Goal: Transaction & Acquisition: Purchase product/service

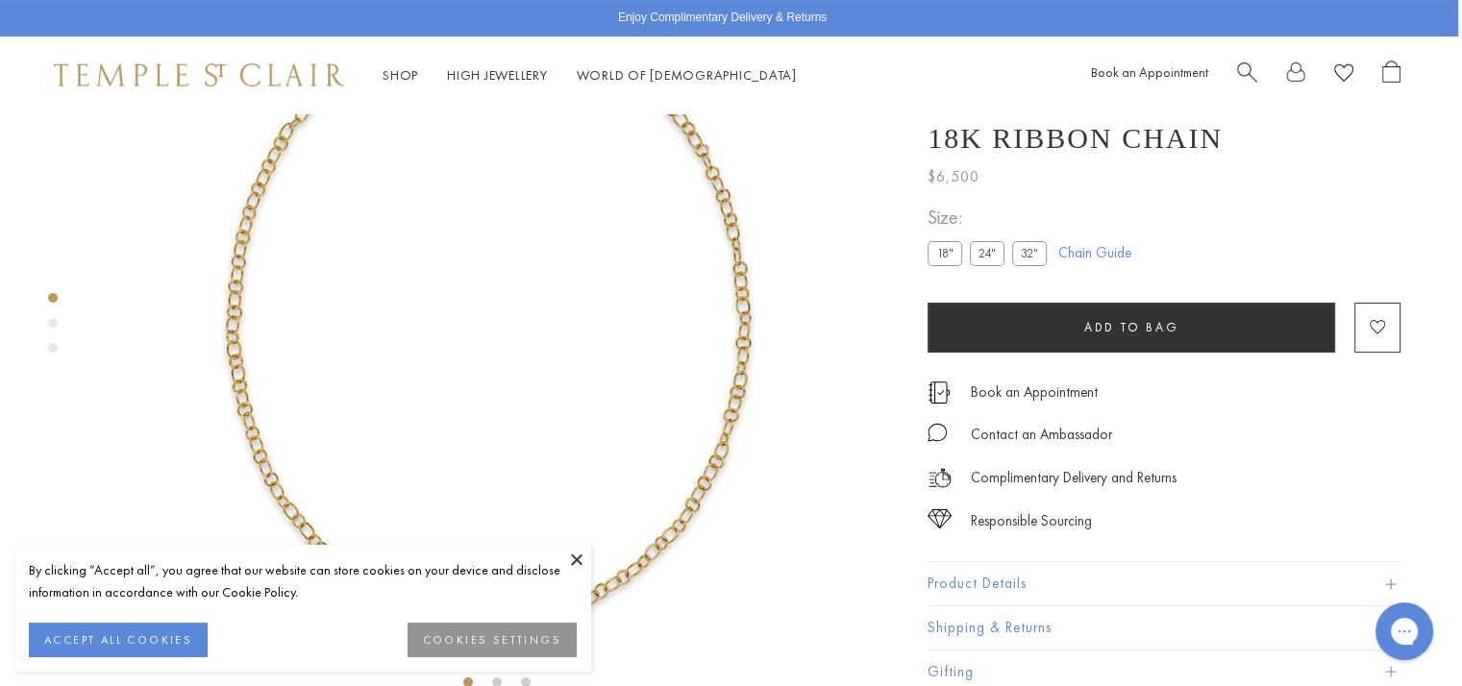
click at [1242, 74] on span "Search" at bounding box center [1247, 71] width 20 height 20
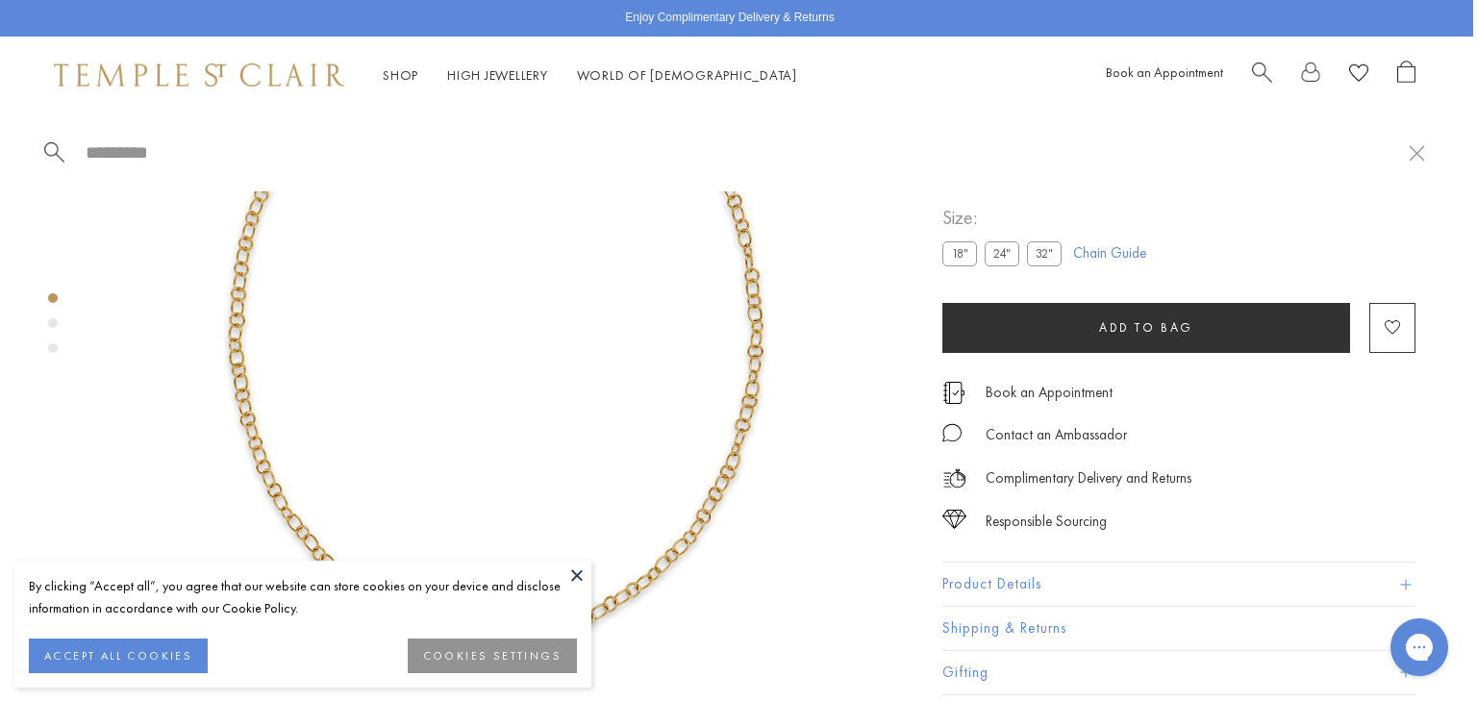
paste input "**********"
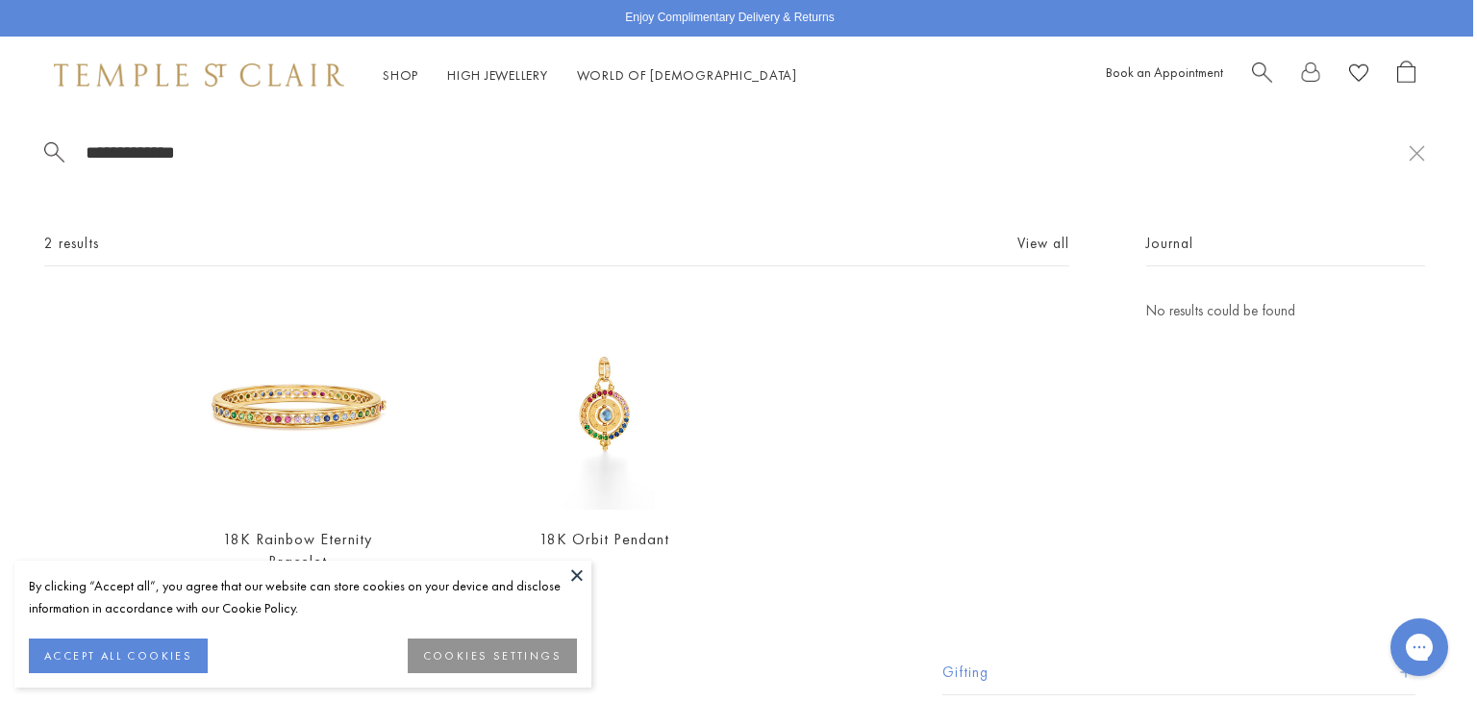
type input "**********"
click at [586, 566] on button at bounding box center [576, 574] width 29 height 29
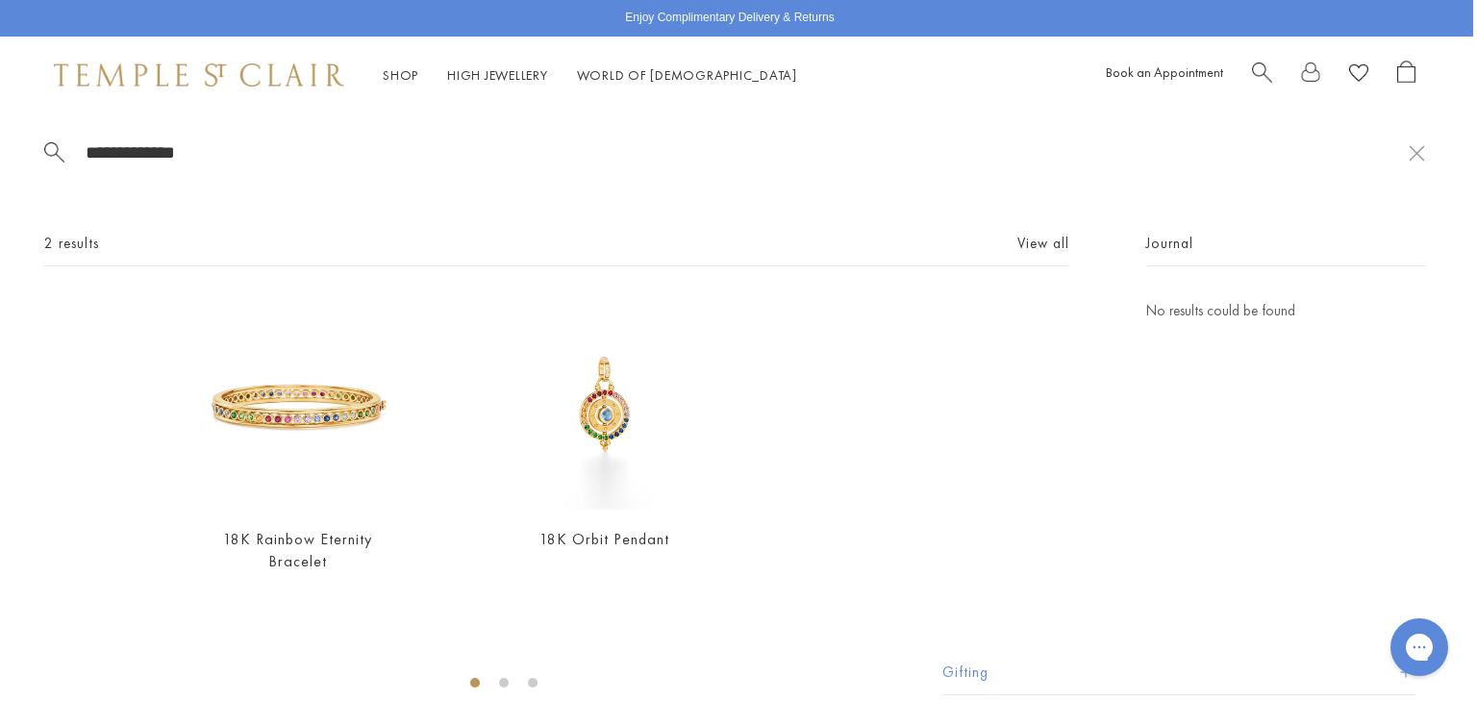
click at [1257, 66] on span "Search" at bounding box center [1262, 71] width 20 height 20
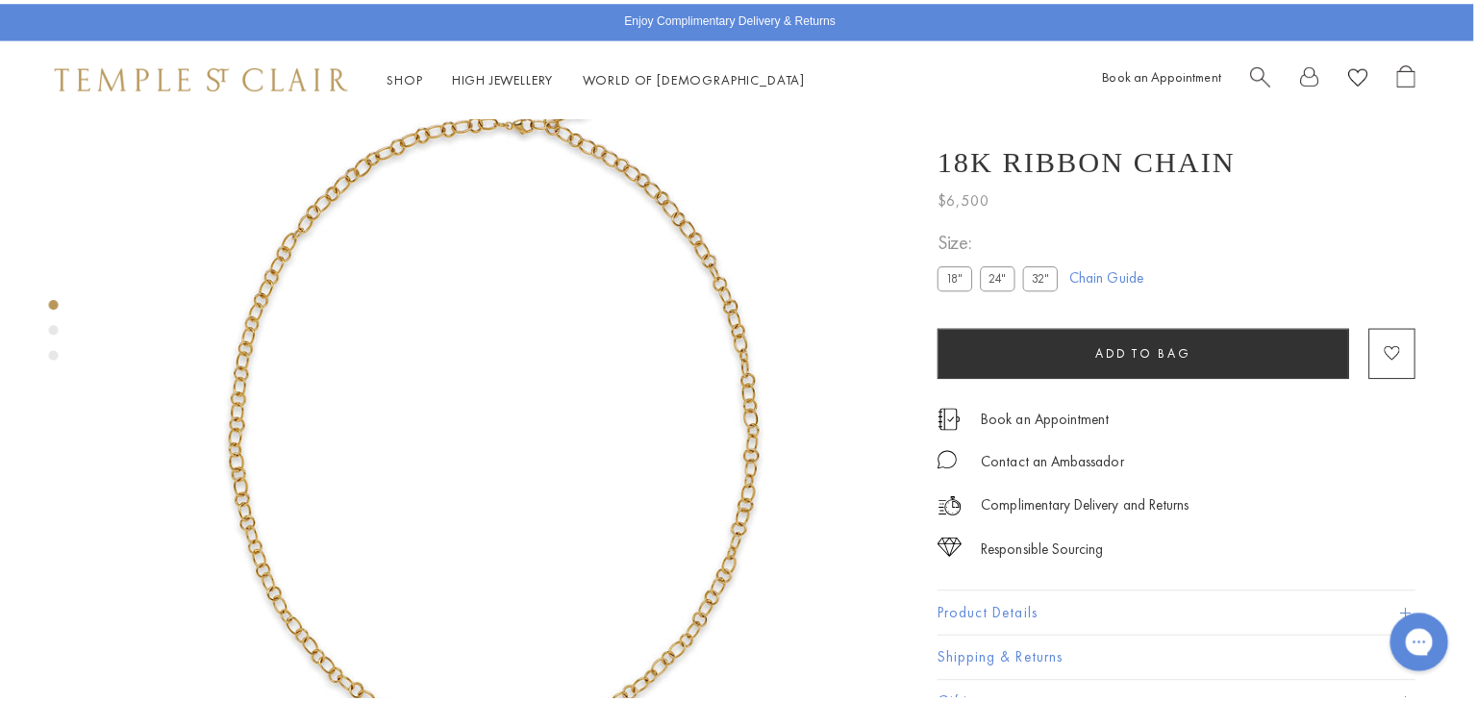
scroll to position [0, 4]
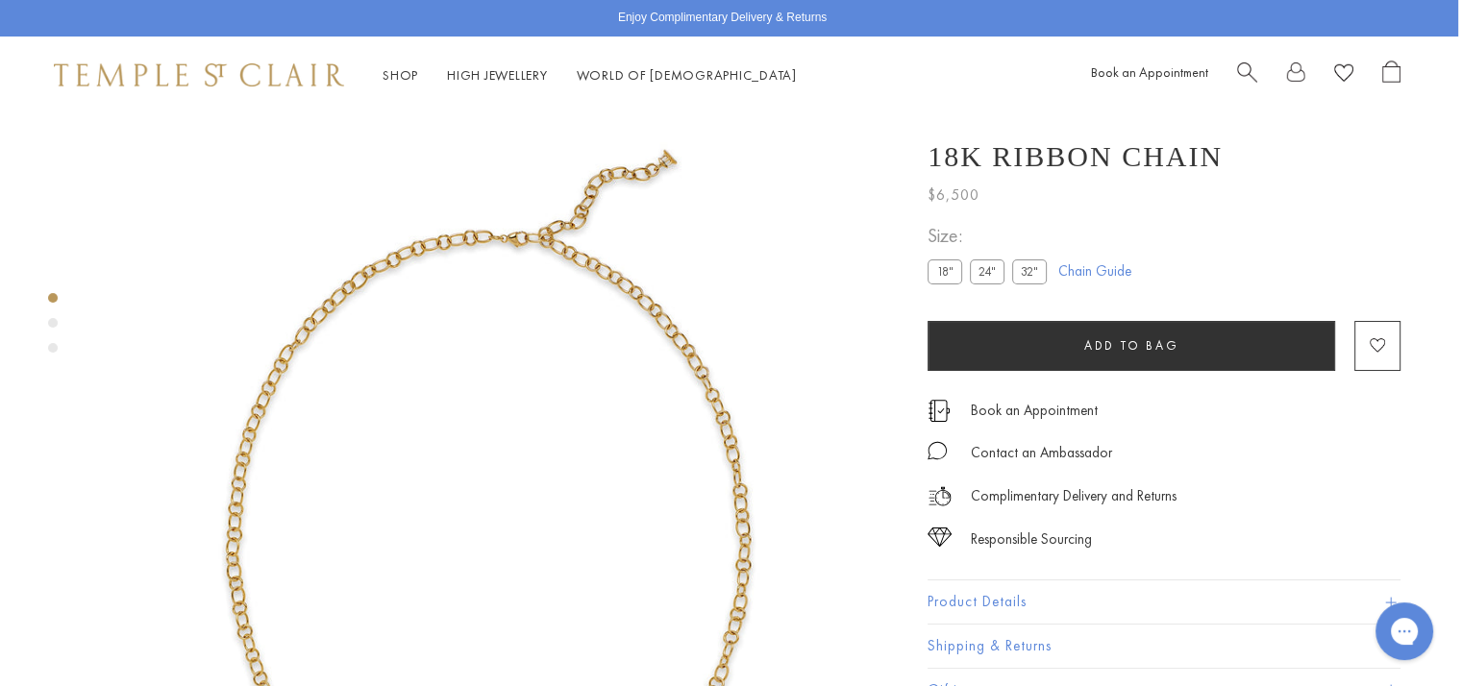
click at [1232, 75] on div "Book an Appointment" at bounding box center [1246, 76] width 310 height 30
click at [1244, 73] on span "Search" at bounding box center [1247, 71] width 20 height 20
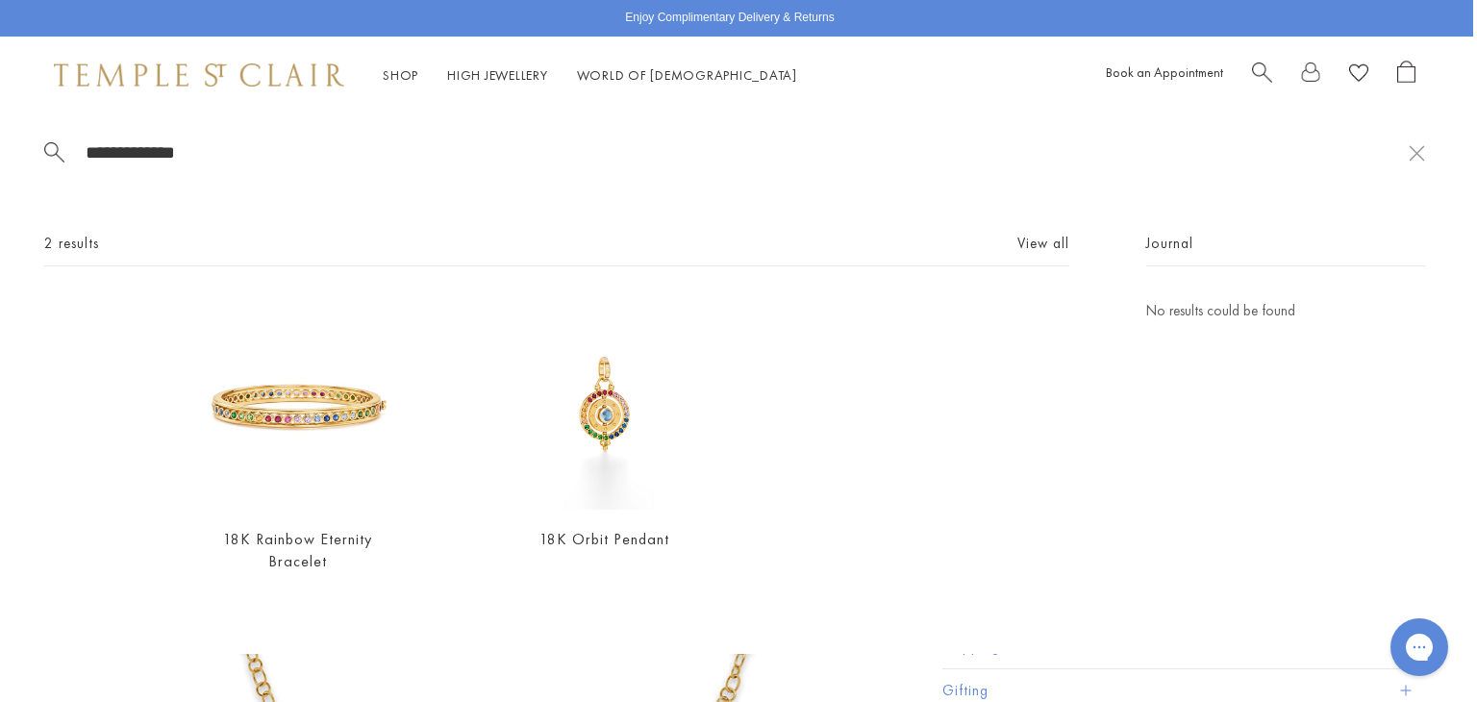
click at [571, 43] on div "Shop Shop Categories Amulets Pendants & Charms Lockets Chains & Leather Cords E…" at bounding box center [734, 75] width 1477 height 77
click at [614, 397] on img at bounding box center [604, 404] width 211 height 211
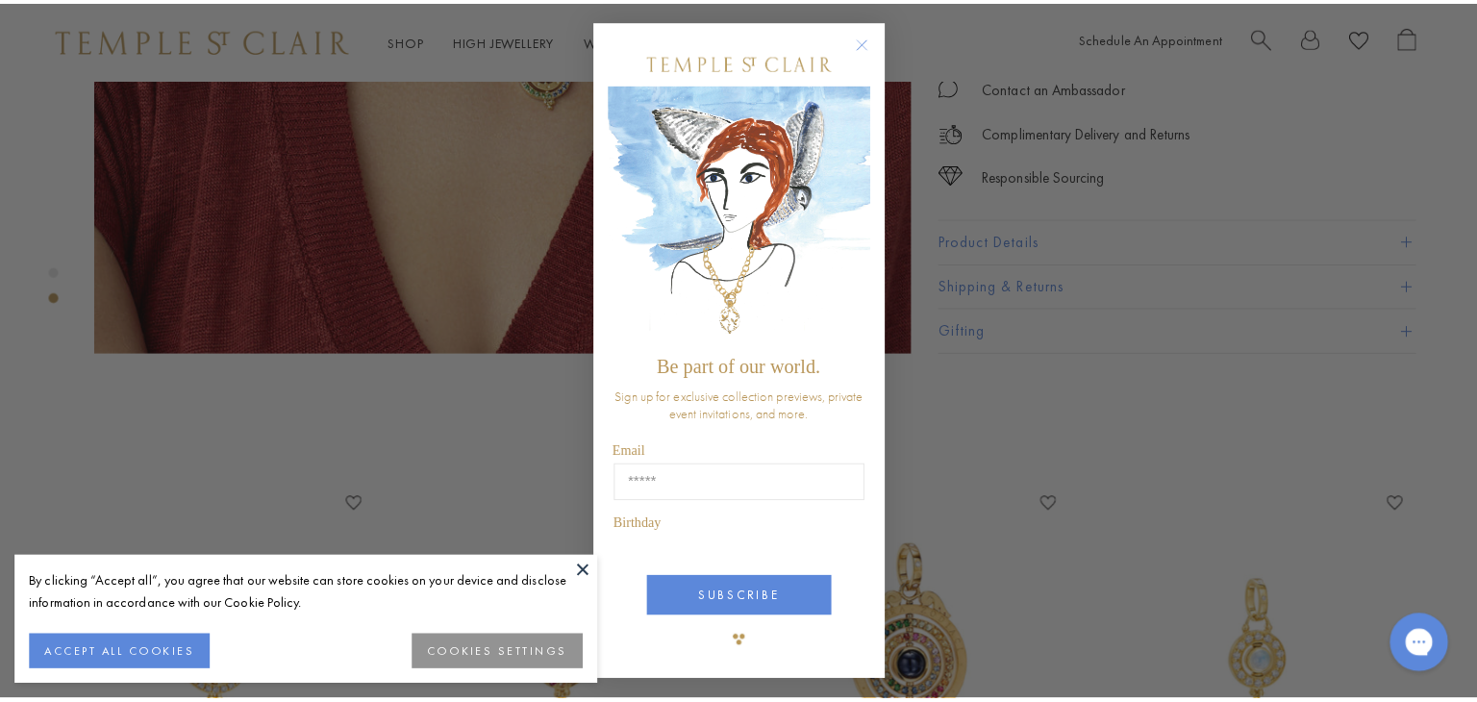
scroll to position [1392, 3]
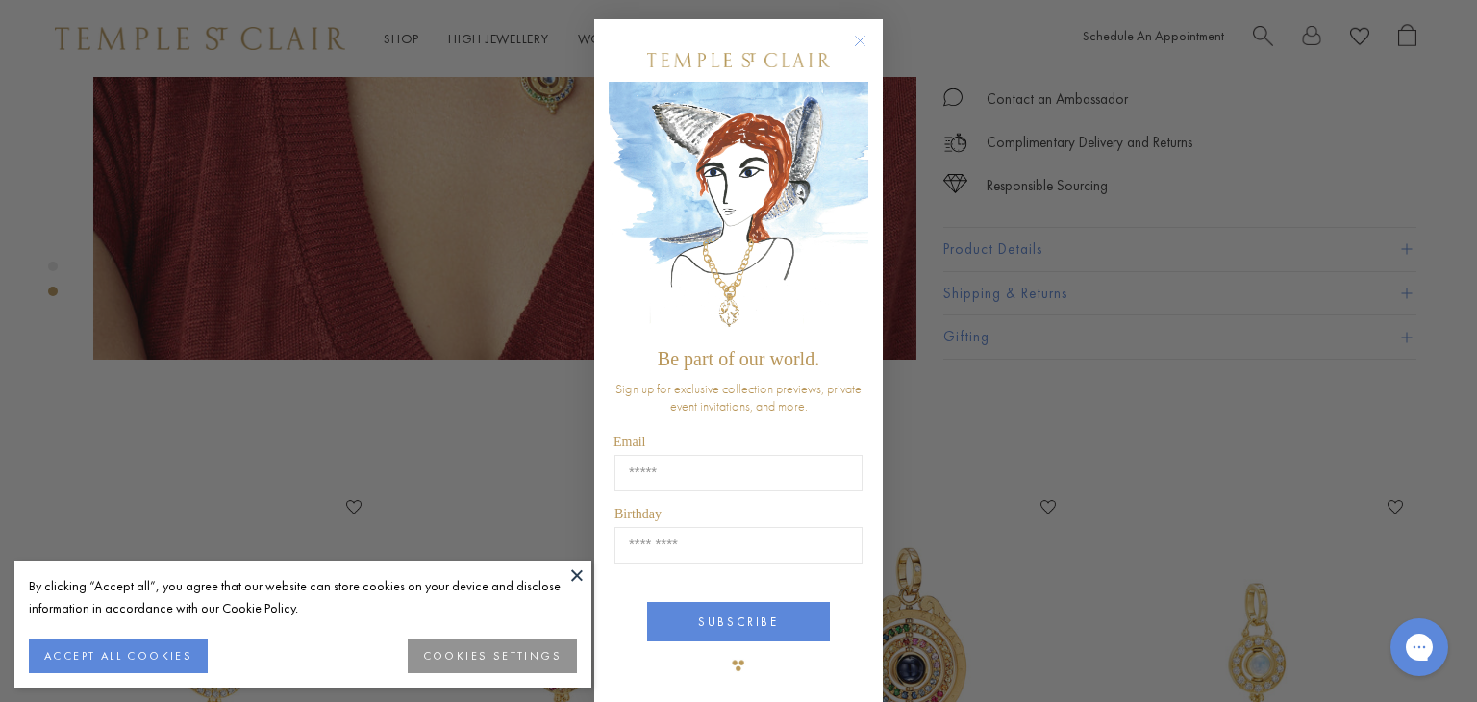
click at [1060, 212] on div "Close dialog Be part of our world. Sign up for exclusive collection previews, p…" at bounding box center [738, 351] width 1477 height 702
click at [855, 42] on circle "Close dialog" at bounding box center [860, 41] width 23 height 23
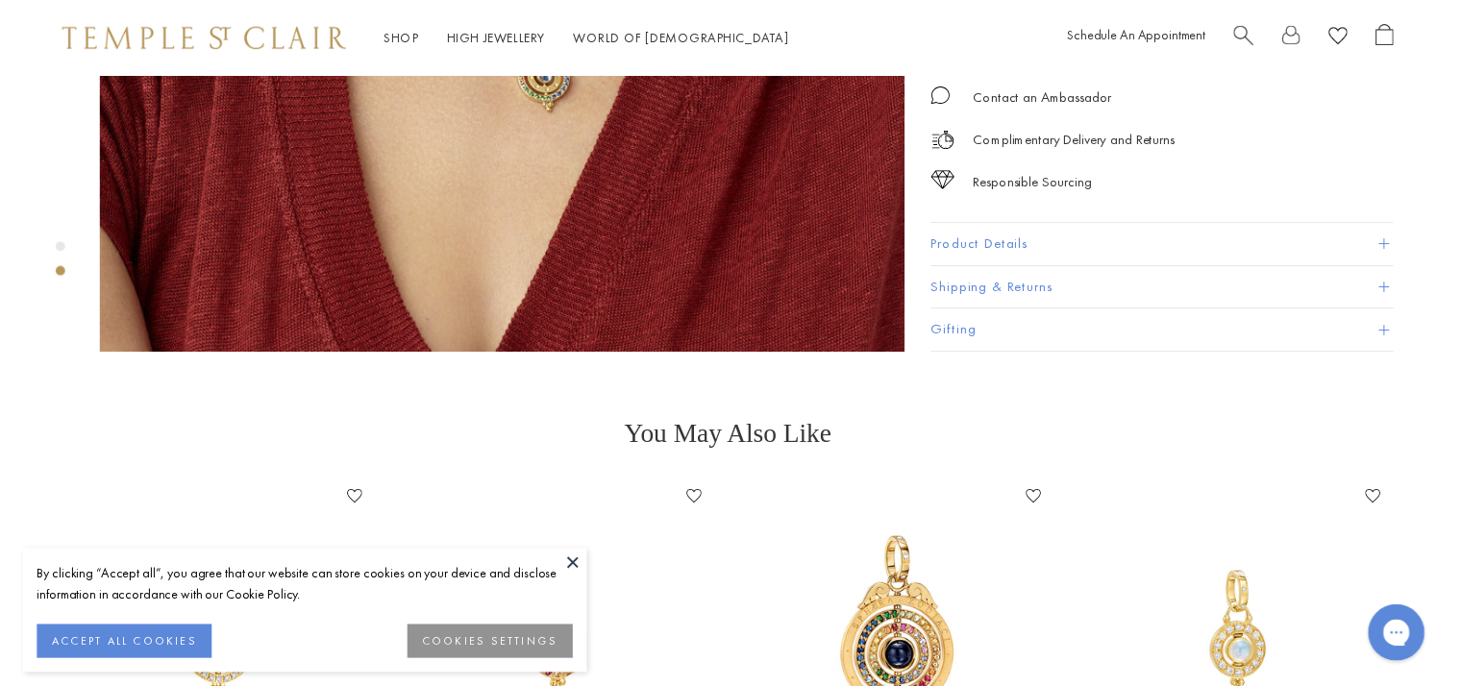
scroll to position [1377, 3]
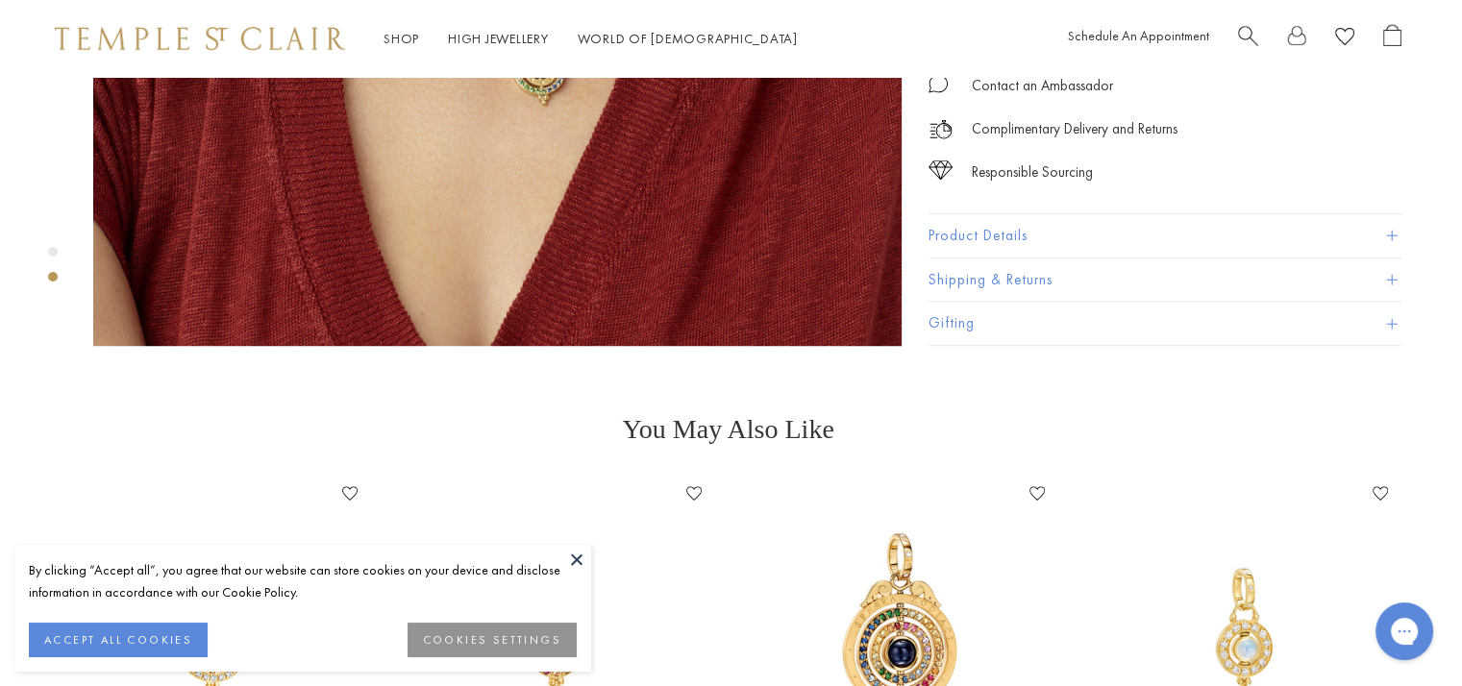
click at [1048, 214] on button "Product Details" at bounding box center [1165, 235] width 473 height 43
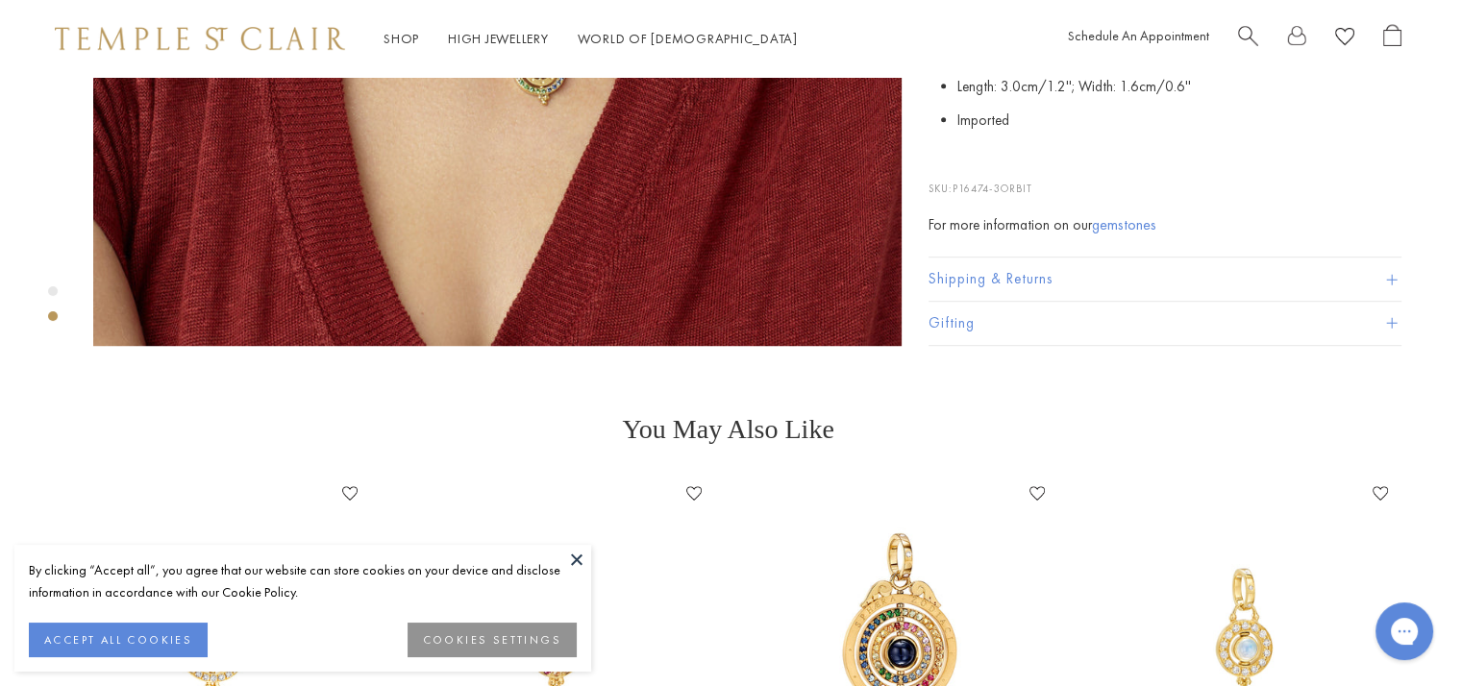
scroll to position [777, 3]
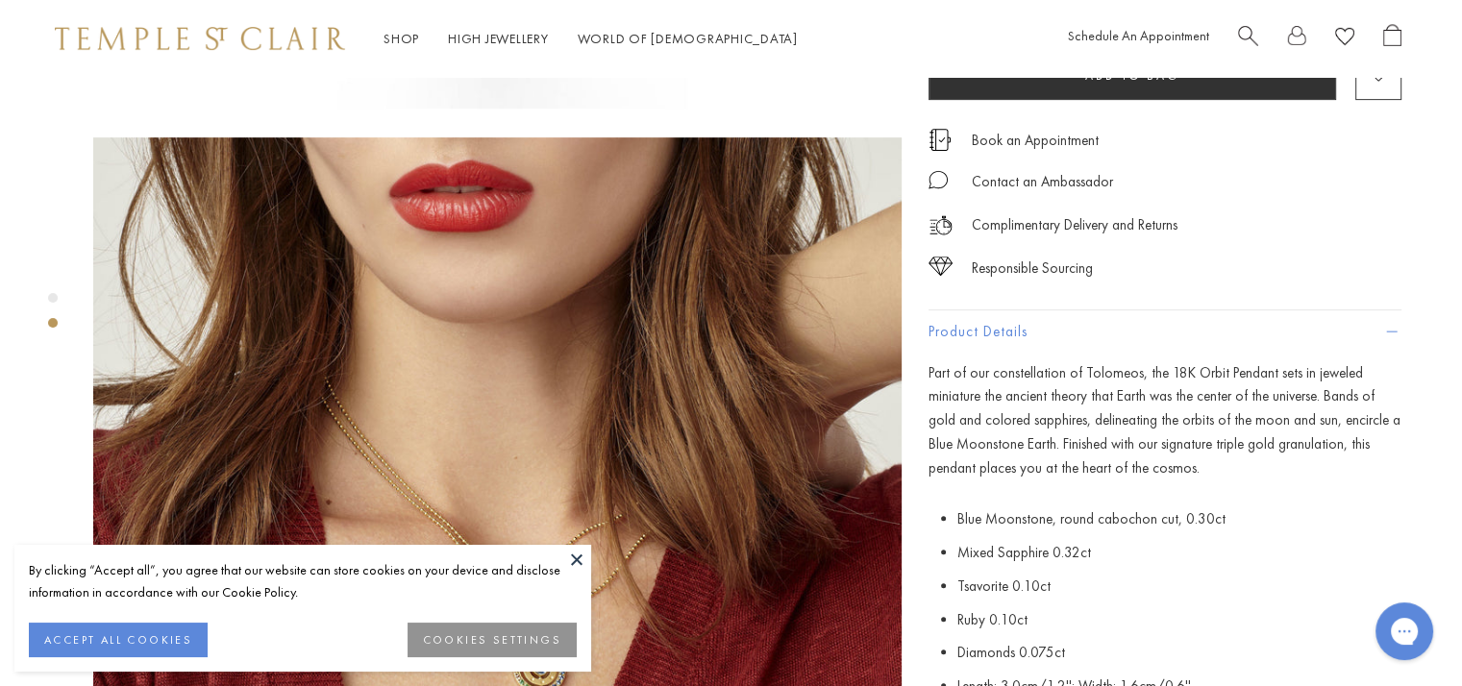
click at [581, 563] on button at bounding box center [576, 559] width 29 height 29
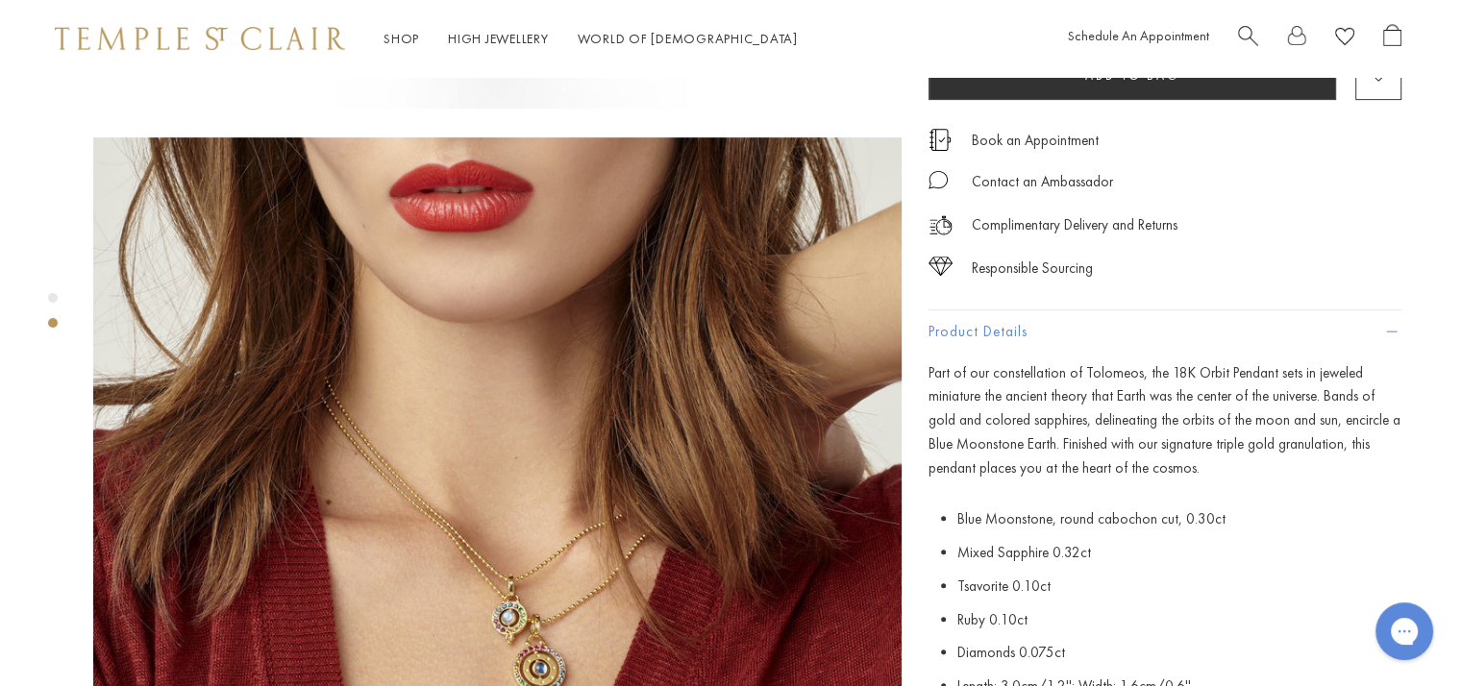
click at [1398, 604] on li "Ruby 0.10ct" at bounding box center [1180, 621] width 444 height 34
